Goal: Task Accomplishment & Management: Manage account settings

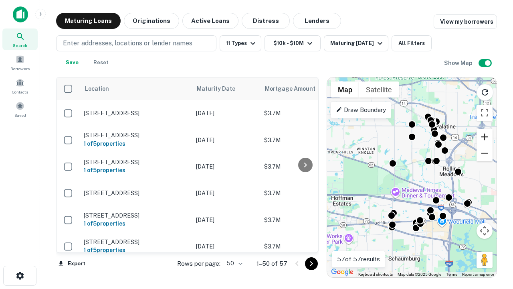
click at [485, 137] on button "Zoom in" at bounding box center [485, 137] width 16 height 16
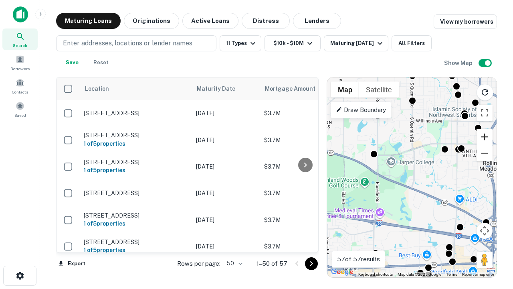
click at [485, 137] on button "Zoom in" at bounding box center [485, 137] width 16 height 16
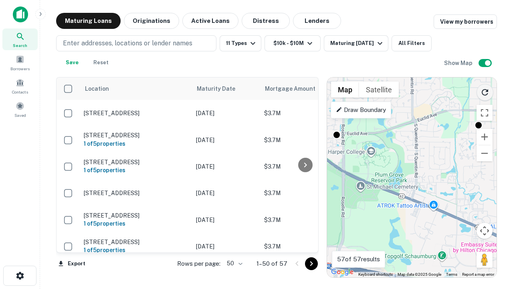
click at [485, 91] on icon "Reload search area" at bounding box center [485, 92] width 10 height 10
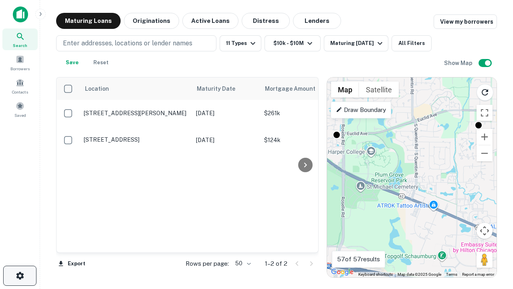
click at [20, 275] on icon "button" at bounding box center [20, 276] width 10 height 10
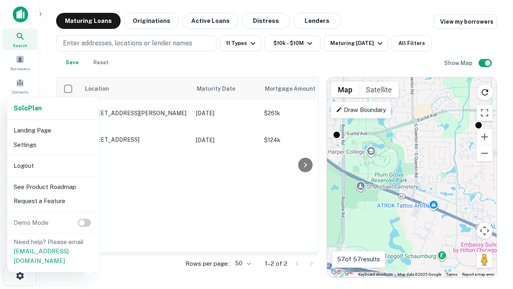
click at [53, 165] on li "Logout" at bounding box center [53, 165] width 86 height 14
